Goal: Task Accomplishment & Management: Manage account settings

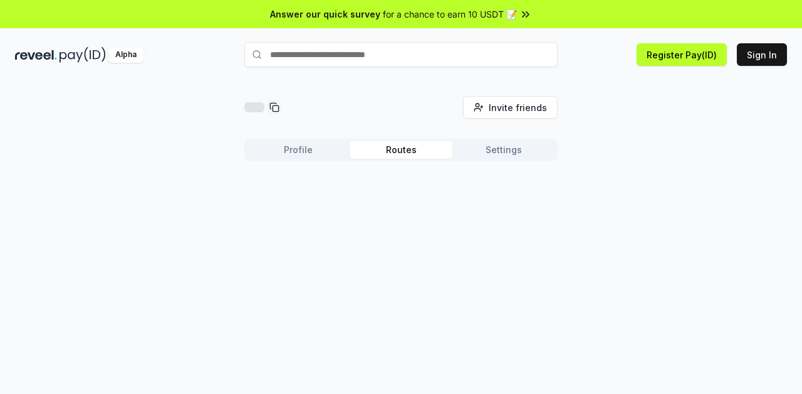
click at [411, 150] on button "Routes" at bounding box center [401, 150] width 103 height 18
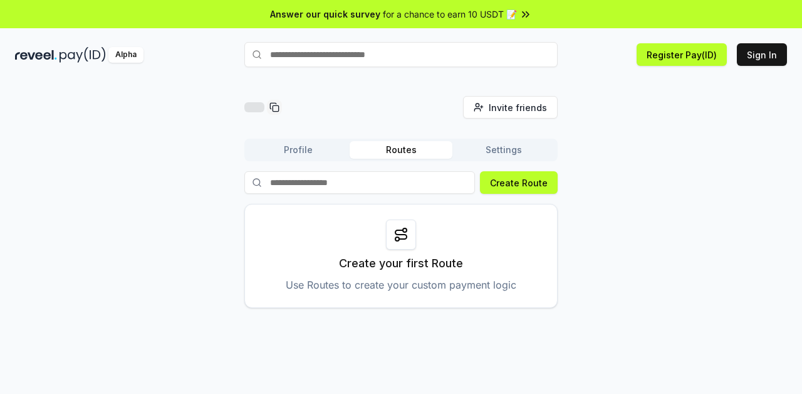
click at [333, 152] on button "Profile" at bounding box center [298, 150] width 103 height 18
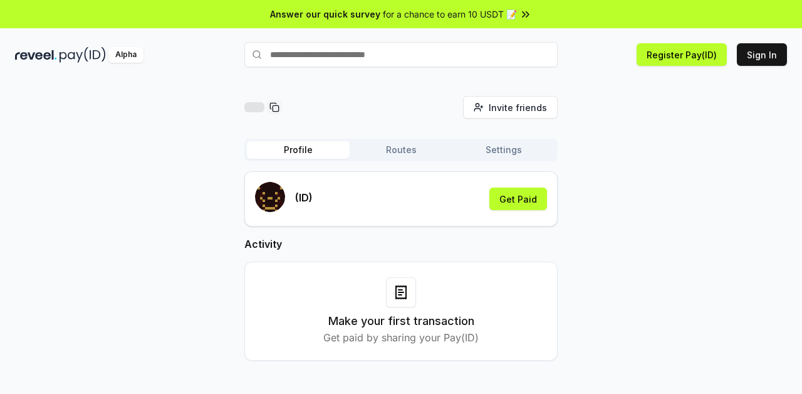
click at [303, 194] on p "(ID)" at bounding box center [304, 197] width 18 height 15
click at [501, 149] on button "Settings" at bounding box center [503, 150] width 103 height 18
click at [308, 152] on button "Profile" at bounding box center [298, 150] width 103 height 18
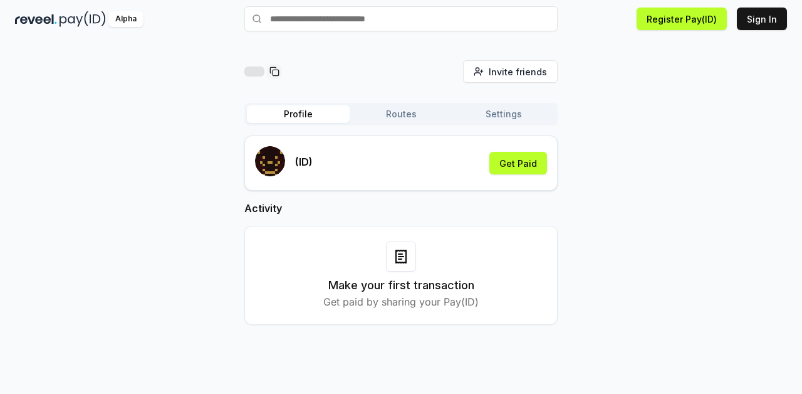
scroll to position [36, 0]
click at [775, 23] on button "Sign In" at bounding box center [762, 19] width 50 height 23
